Goal: Transaction & Acquisition: Purchase product/service

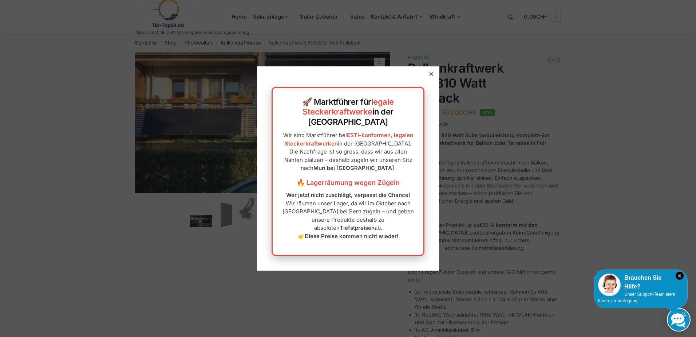
click at [430, 76] on icon at bounding box center [432, 74] width 4 height 4
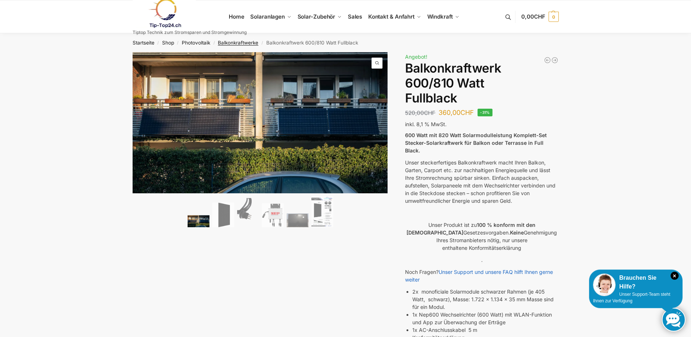
click at [229, 43] on link "Balkonkraftwerke" at bounding box center [238, 43] width 40 height 6
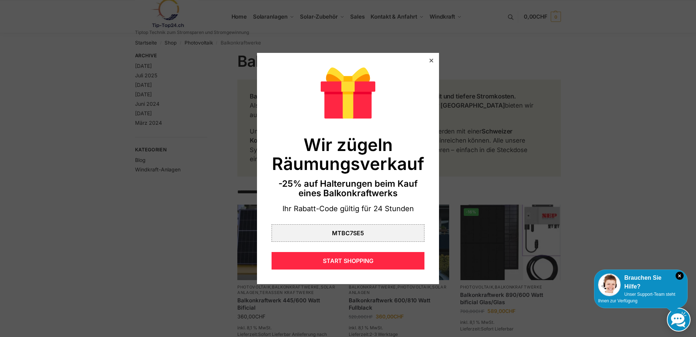
click at [430, 60] on icon at bounding box center [432, 61] width 4 height 4
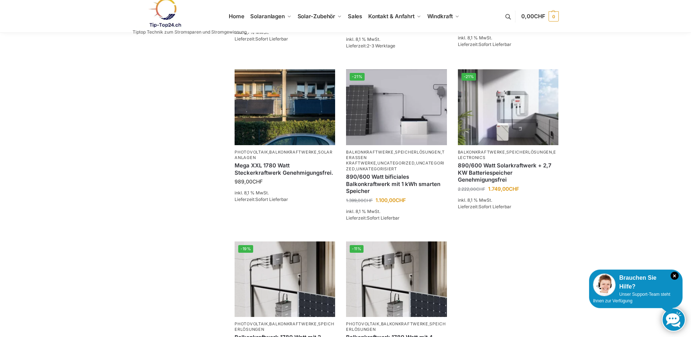
scroll to position [437, 0]
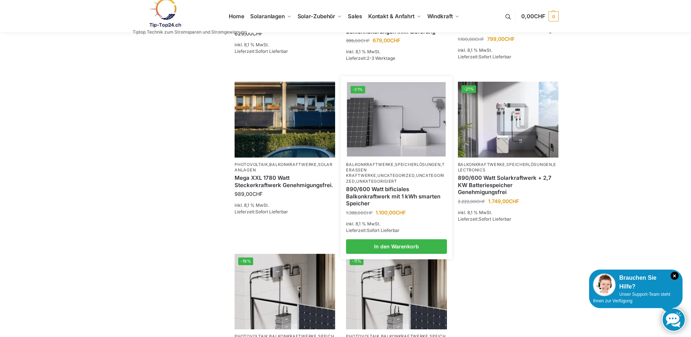
click at [394, 124] on img at bounding box center [396, 119] width 99 height 74
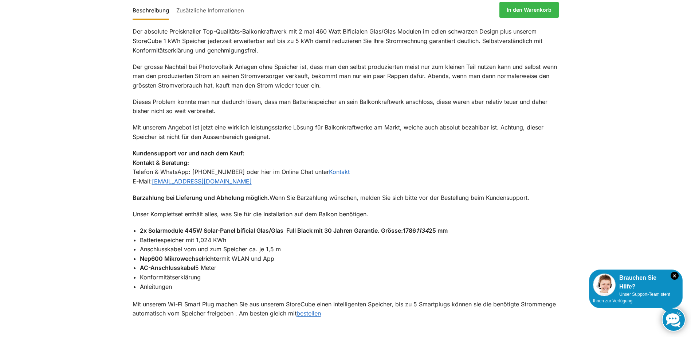
scroll to position [546, 0]
